Goal: Check status

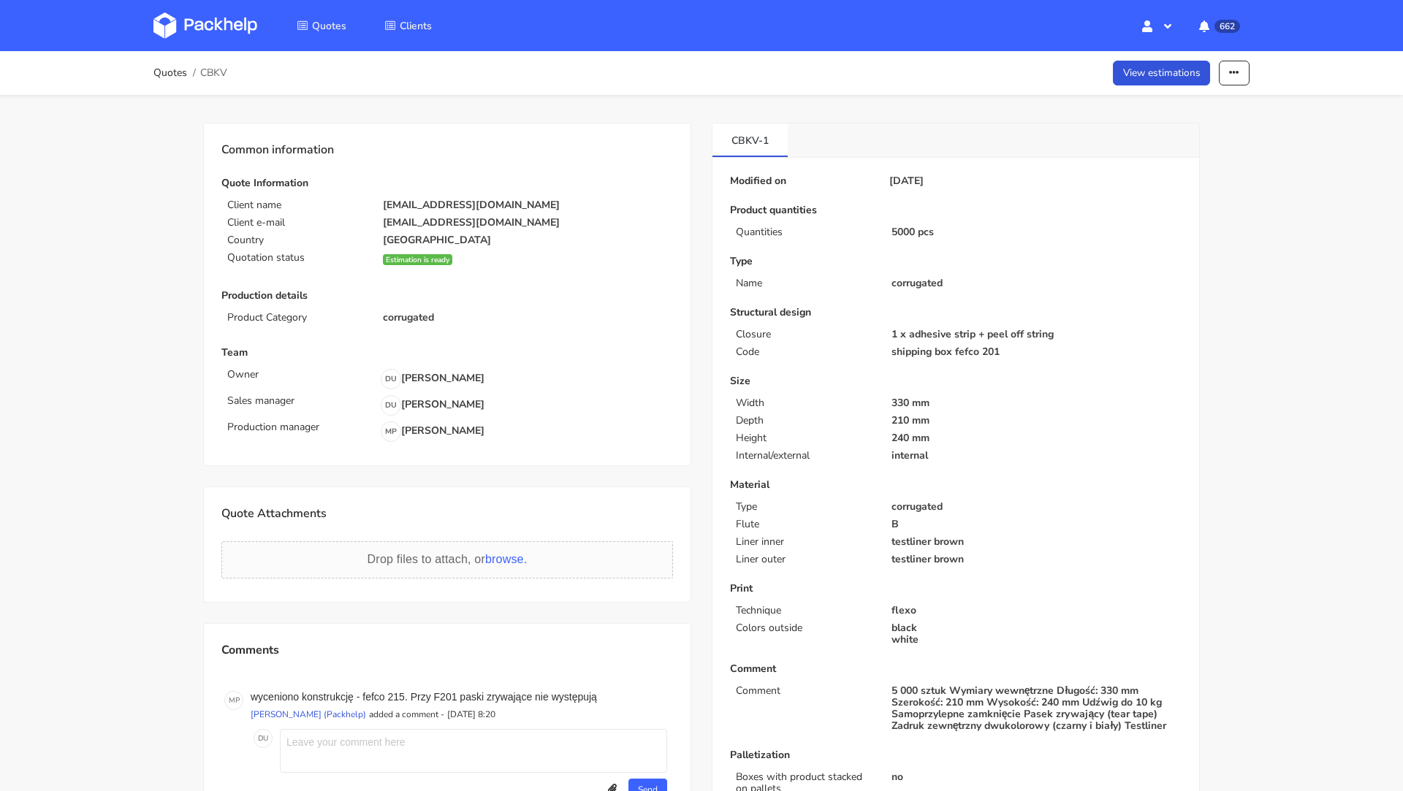
scroll to position [209, 0]
